Goal: Navigation & Orientation: Find specific page/section

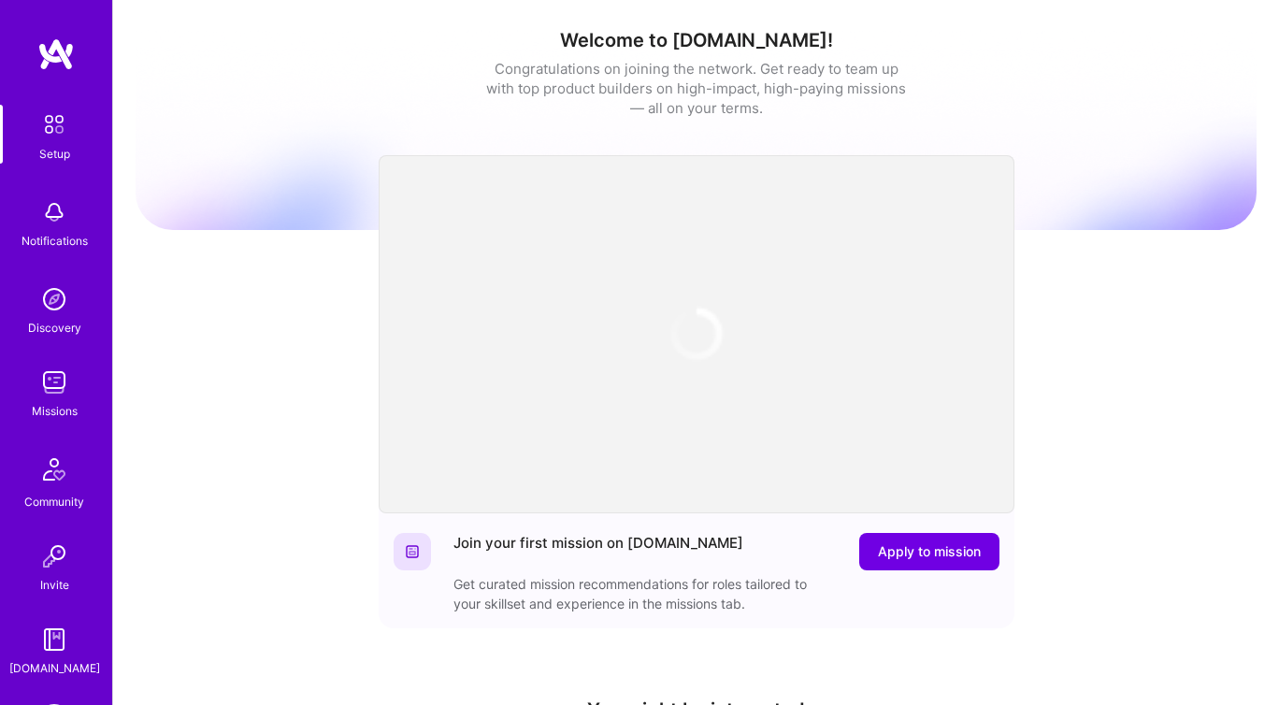
scroll to position [74, 0]
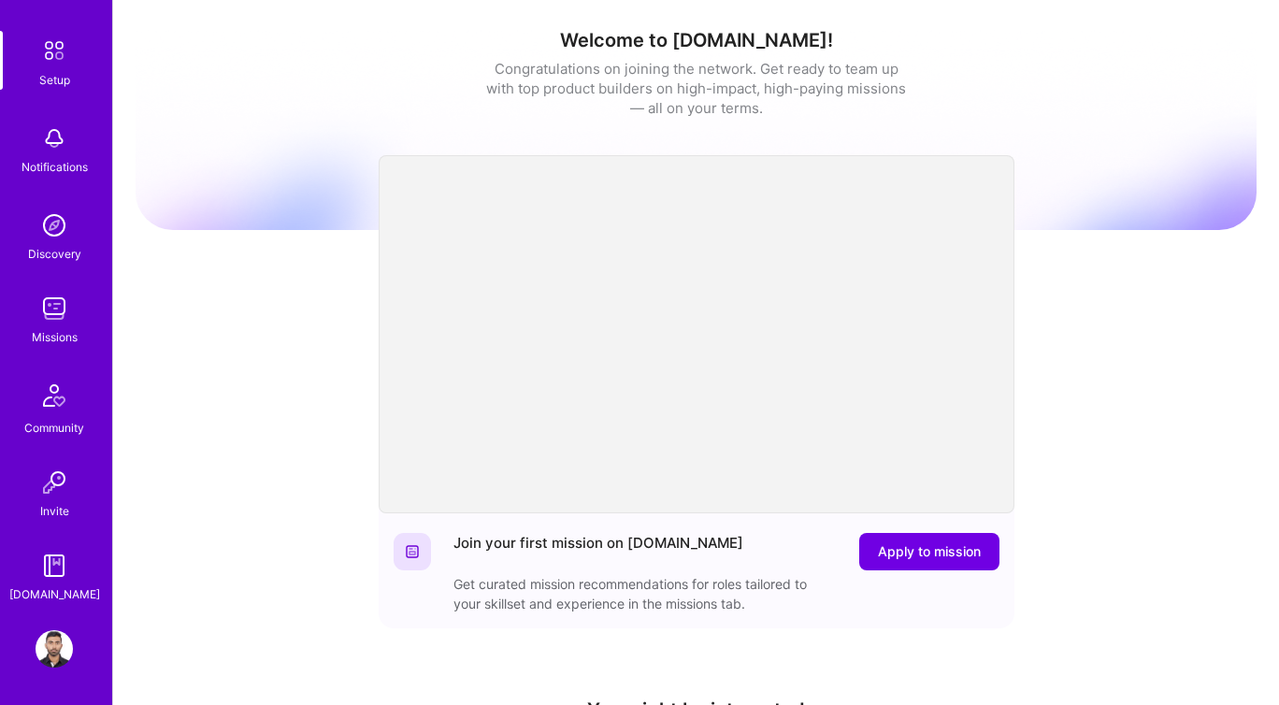
click at [50, 638] on img at bounding box center [54, 648] width 37 height 37
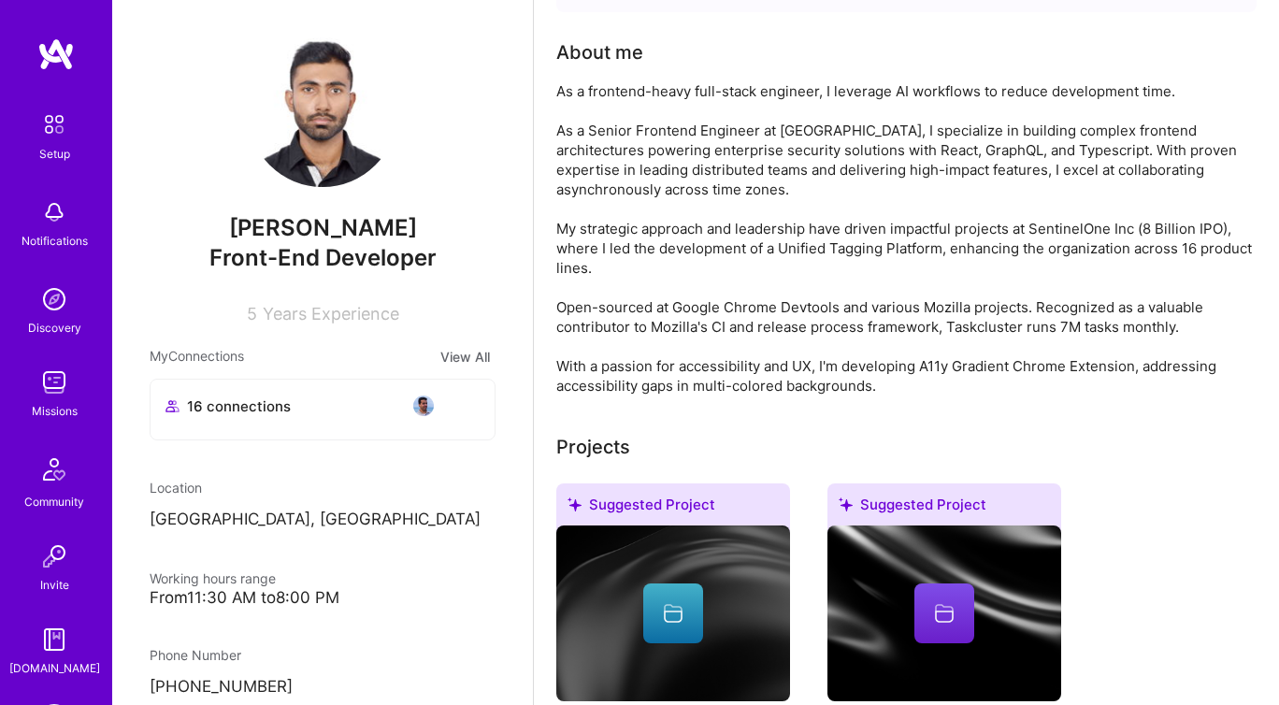
scroll to position [131, 0]
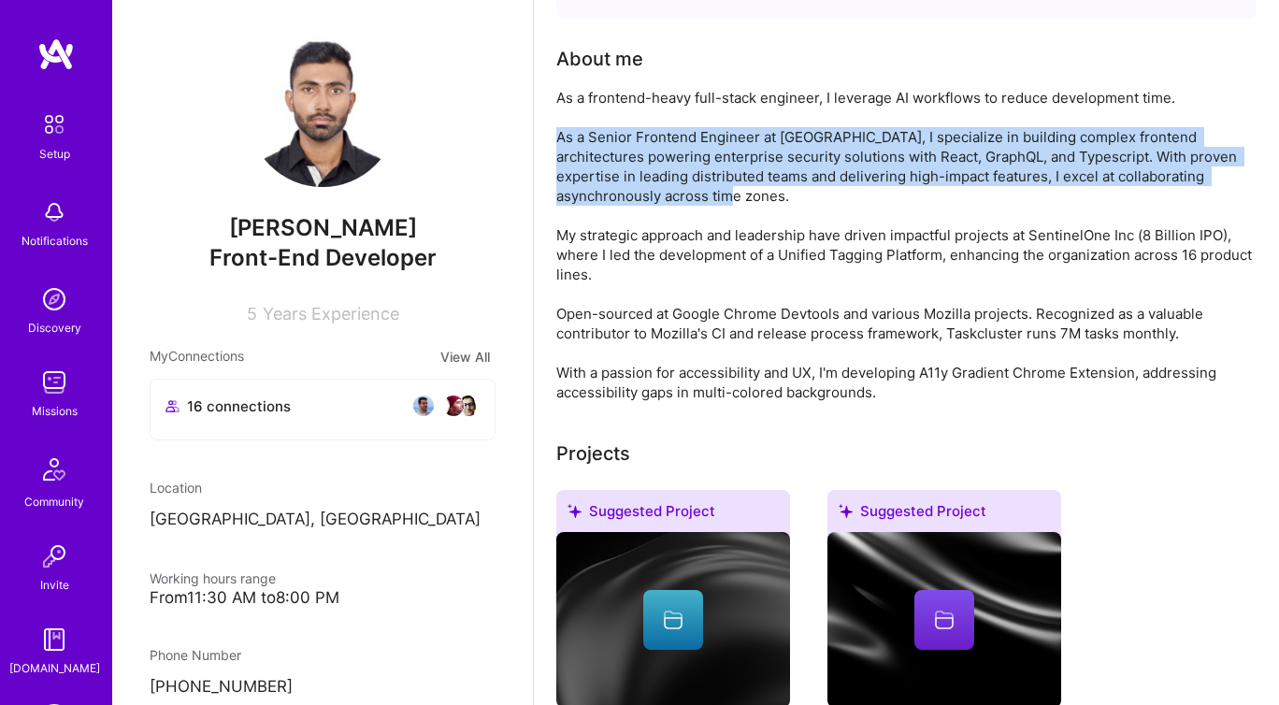
drag, startPoint x: 555, startPoint y: 137, endPoint x: 665, endPoint y: 193, distance: 122.5
click at [665, 193] on div "As a frontend-heavy full-stack engineer, I leverage AI workflows to reduce deve…" at bounding box center [906, 245] width 700 height 314
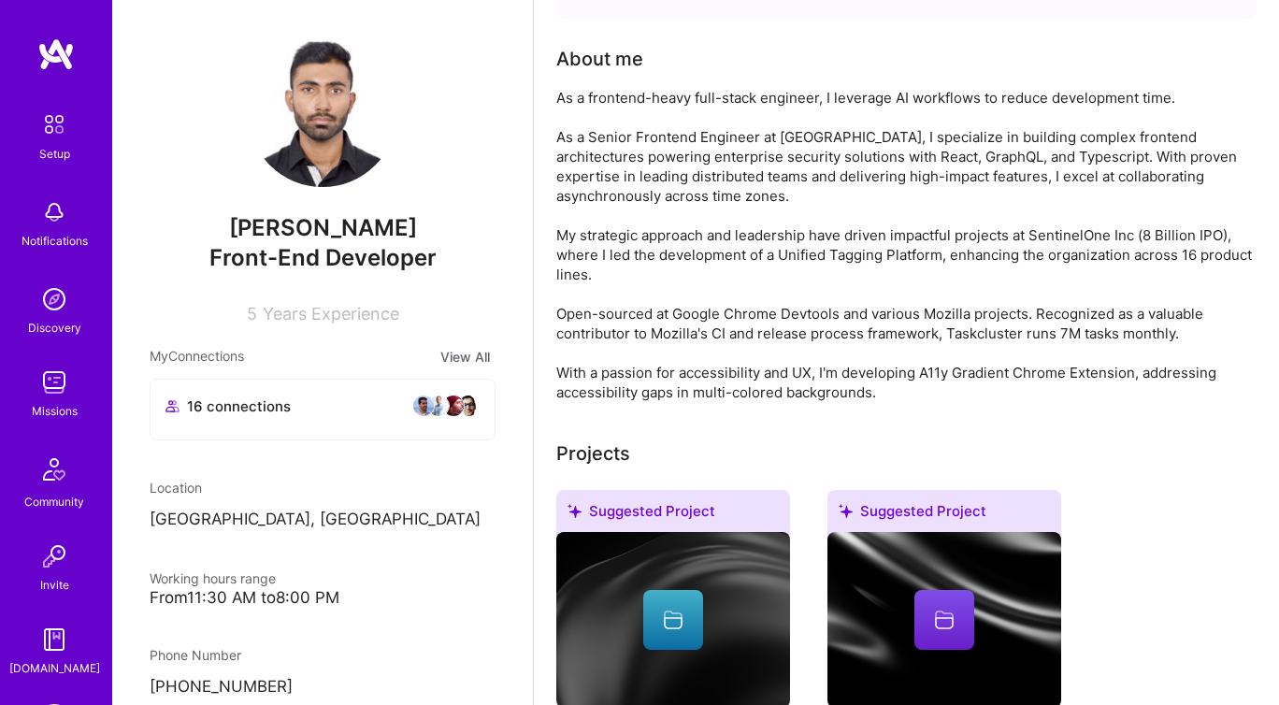
click at [726, 195] on div "As a frontend-heavy full-stack engineer, I leverage AI workflows to reduce deve…" at bounding box center [906, 245] width 700 height 314
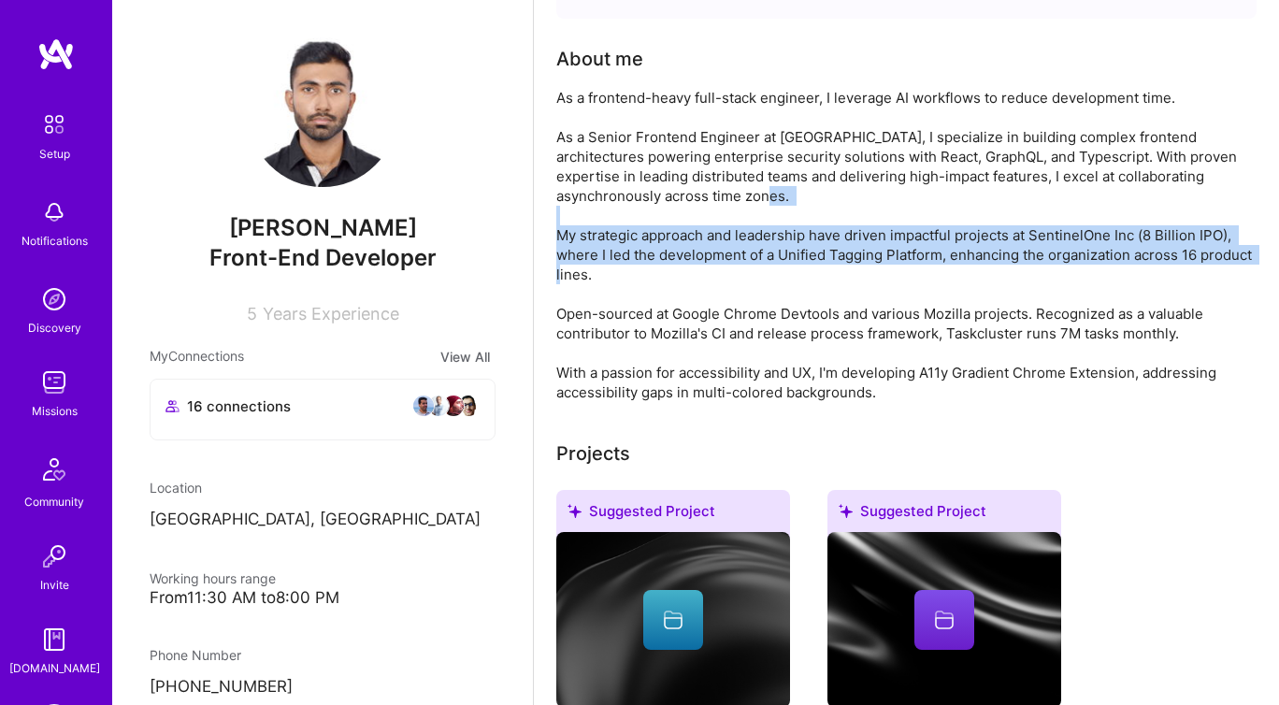
drag, startPoint x: 554, startPoint y: 233, endPoint x: 621, endPoint y: 286, distance: 85.1
copy div "My strategic approach and leadership have driven impactful projects at Sentinel…"
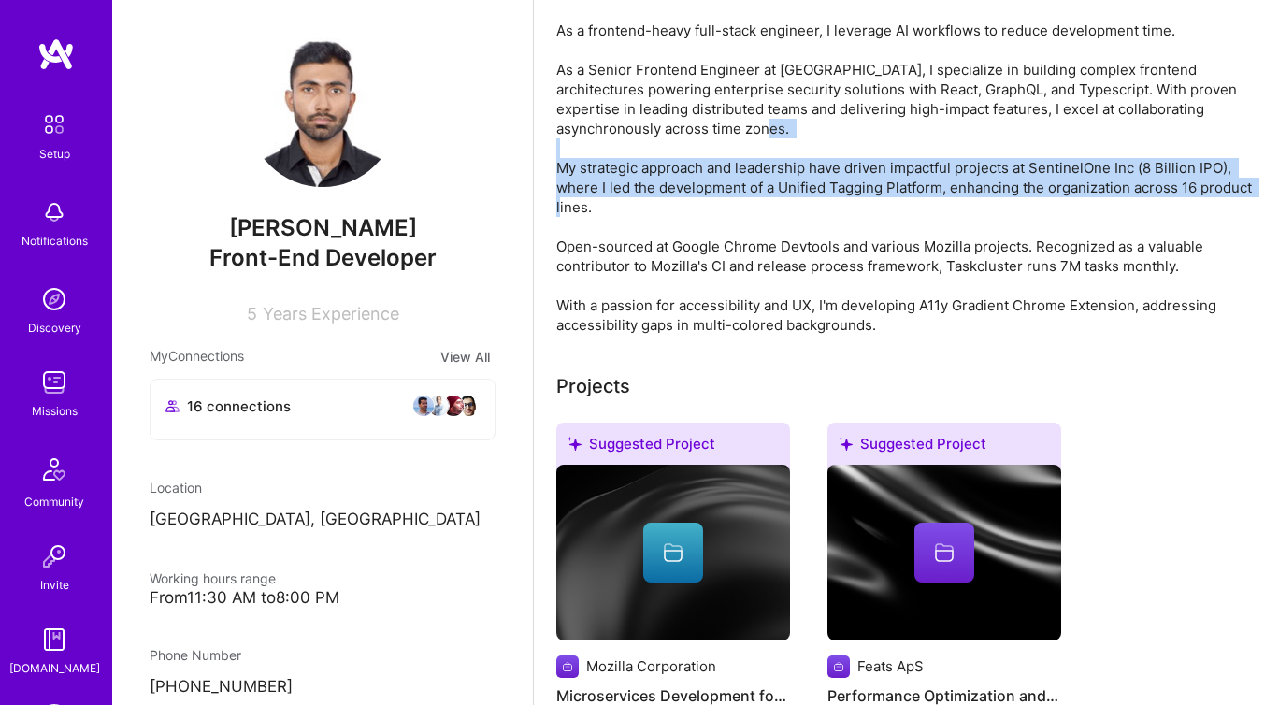
scroll to position [186, 0]
